Goal: Check status: Check status

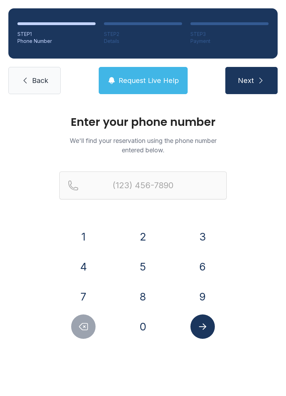
click at [80, 264] on button "4" at bounding box center [83, 267] width 24 height 24
click at [152, 342] on div "Enter your phone number We'll find your reservation using the phone number ente…" at bounding box center [143, 235] width 286 height 264
click at [143, 328] on button "0" at bounding box center [143, 327] width 24 height 24
click at [80, 263] on button "4" at bounding box center [83, 267] width 24 height 24
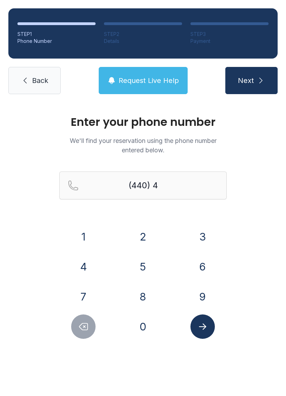
click at [83, 293] on button "7" at bounding box center [83, 297] width 24 height 24
click at [138, 234] on button "2" at bounding box center [143, 237] width 24 height 24
click at [150, 289] on button "8" at bounding box center [143, 297] width 24 height 24
click at [145, 263] on button "5" at bounding box center [143, 267] width 24 height 24
click at [205, 263] on button "6" at bounding box center [202, 267] width 24 height 24
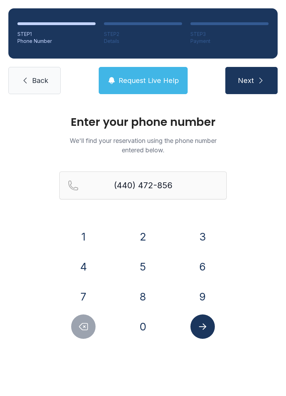
click at [160, 269] on div "5" at bounding box center [143, 267] width 48 height 24
click at [144, 264] on button "5" at bounding box center [143, 267] width 24 height 24
type input "[PHONE_NUMBER]"
click at [209, 335] on button "Submit lookup form" at bounding box center [202, 327] width 24 height 24
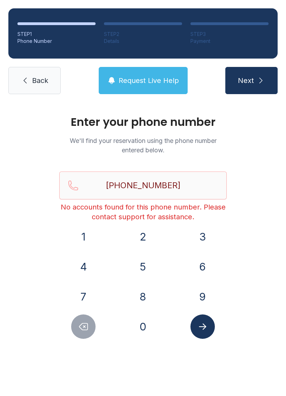
click at [38, 80] on span "Back" at bounding box center [40, 81] width 16 height 10
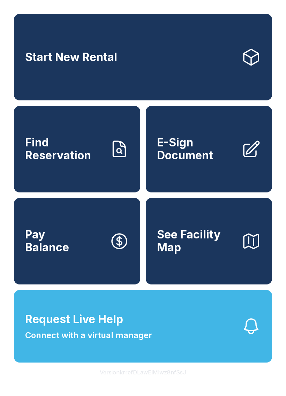
click at [70, 157] on span "Find Reservation" at bounding box center [64, 148] width 79 height 25
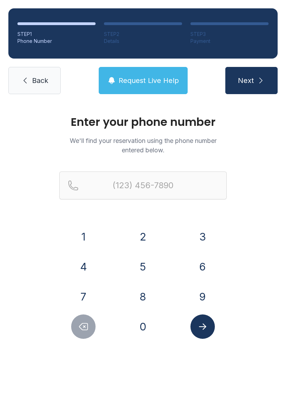
click at [92, 260] on button "4" at bounding box center [83, 267] width 24 height 24
click at [143, 321] on button "0" at bounding box center [143, 327] width 24 height 24
click at [84, 261] on button "4" at bounding box center [83, 267] width 24 height 24
click at [90, 293] on button "7" at bounding box center [83, 297] width 24 height 24
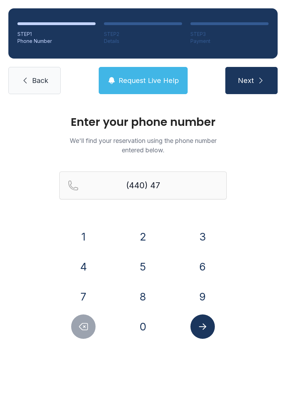
click at [143, 237] on button "2" at bounding box center [143, 237] width 24 height 24
click at [142, 297] on button "8" at bounding box center [143, 297] width 24 height 24
click at [141, 268] on button "5" at bounding box center [143, 267] width 24 height 24
click at [197, 265] on button "6" at bounding box center [202, 267] width 24 height 24
click at [135, 265] on button "5" at bounding box center [143, 267] width 24 height 24
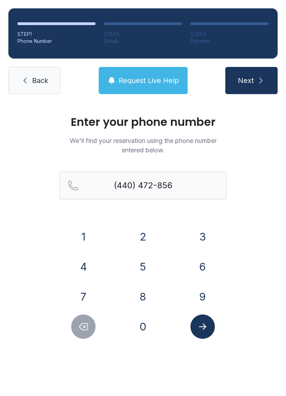
type input "[PHONE_NUMBER]"
click at [203, 329] on icon "Submit lookup form" at bounding box center [202, 327] width 7 height 6
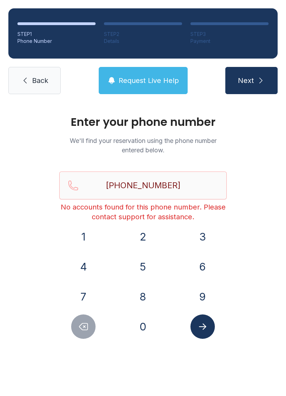
click at [32, 76] on span "Back" at bounding box center [40, 81] width 16 height 10
